Goal: Transaction & Acquisition: Purchase product/service

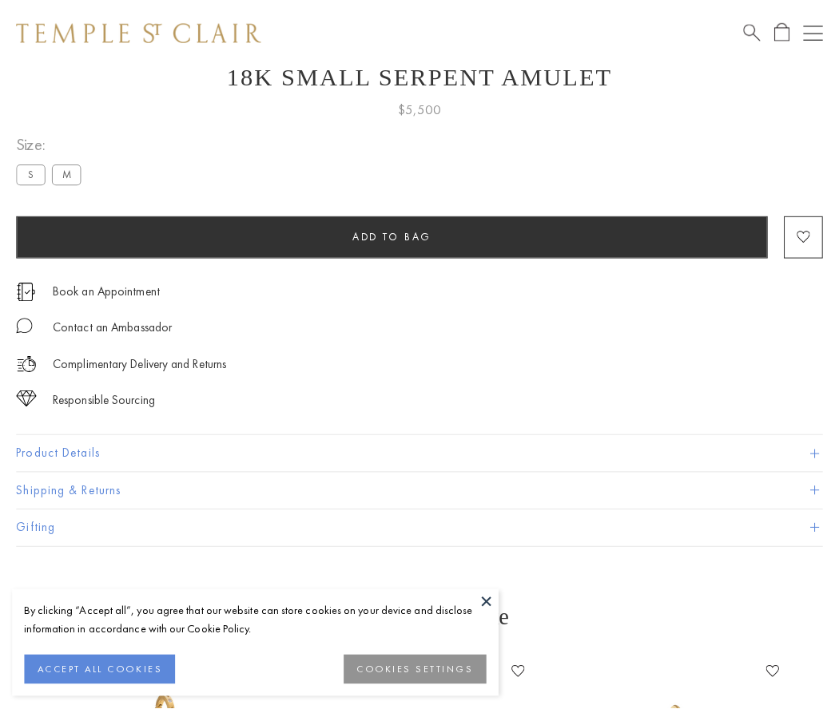
scroll to position [64, 0]
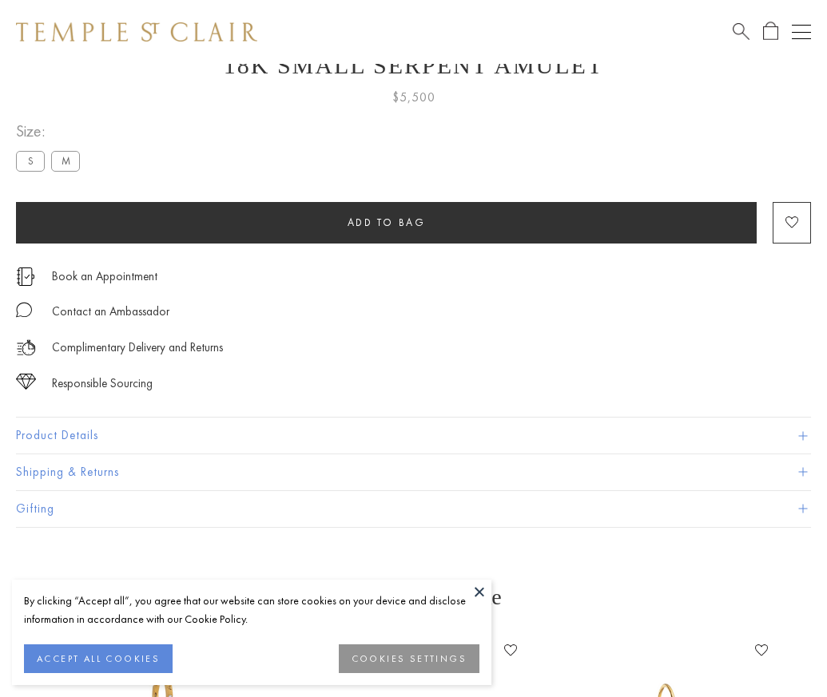
click at [386, 222] on span "Add to bag" at bounding box center [386, 223] width 78 height 14
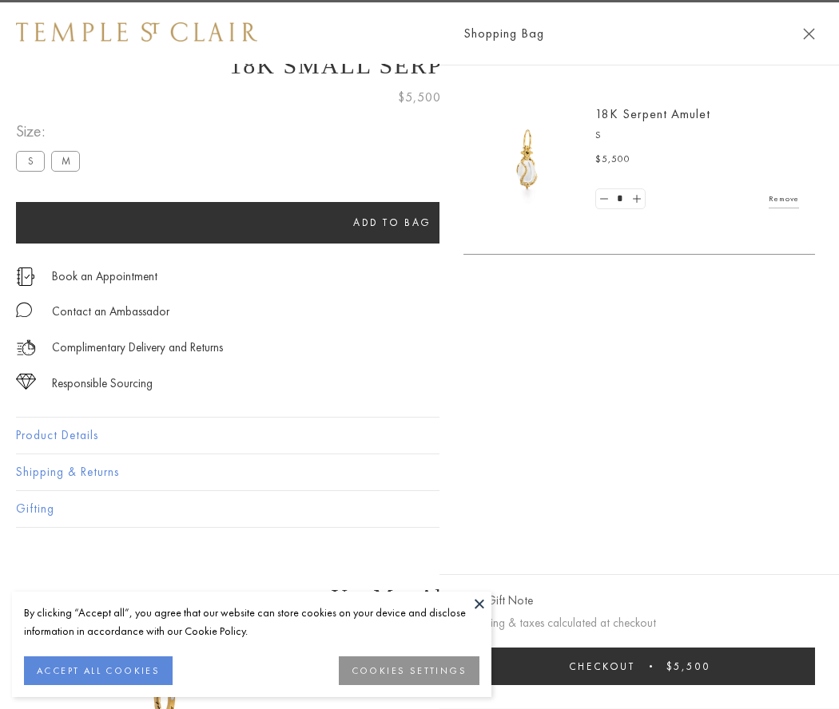
click at [679, 666] on button "Checkout $5,500" at bounding box center [638, 667] width 351 height 38
